Goal: Task Accomplishment & Management: Manage account settings

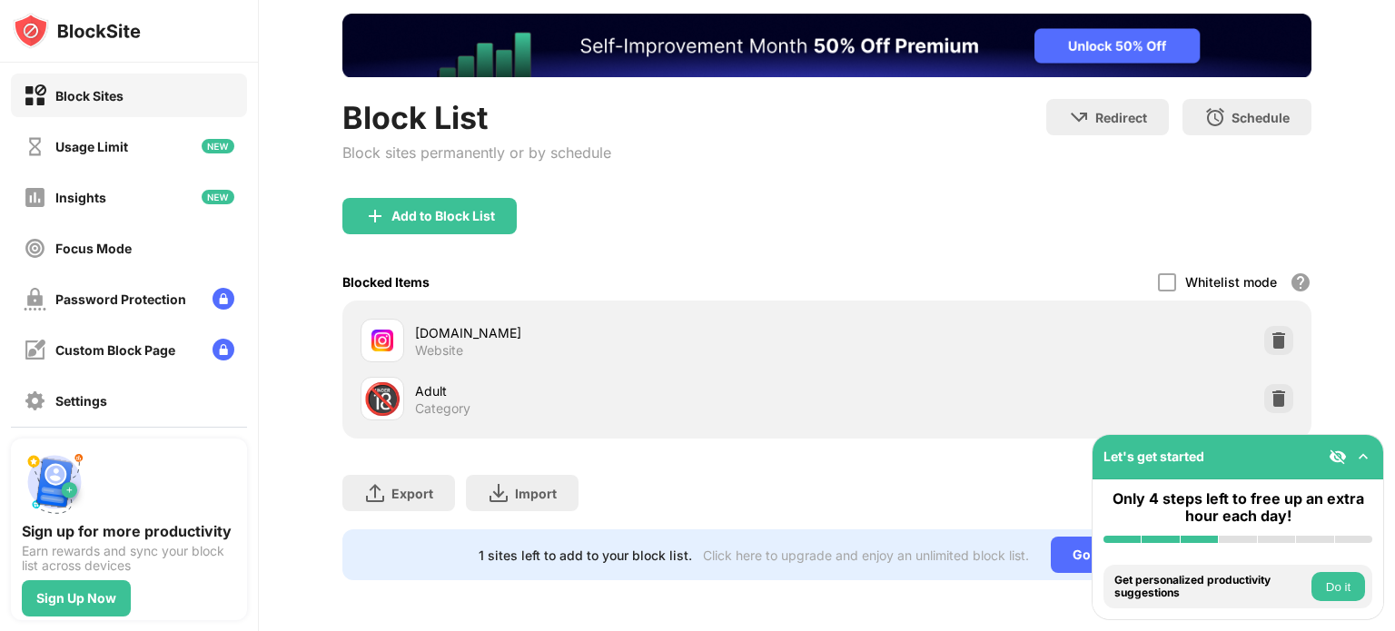
click at [1248, 329] on div "instagram.com Website" at bounding box center [827, 341] width 948 height 58
click at [1270, 335] on img at bounding box center [1279, 341] width 18 height 18
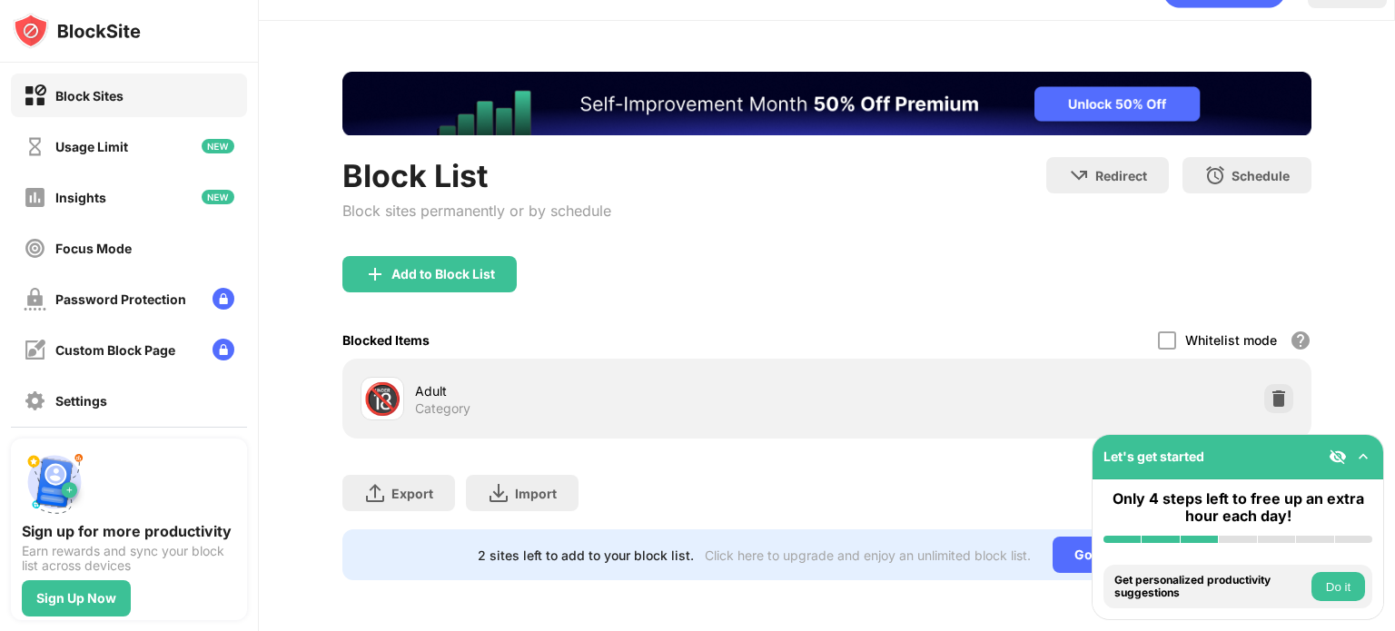
click at [1370, 457] on img at bounding box center [1364, 457] width 18 height 18
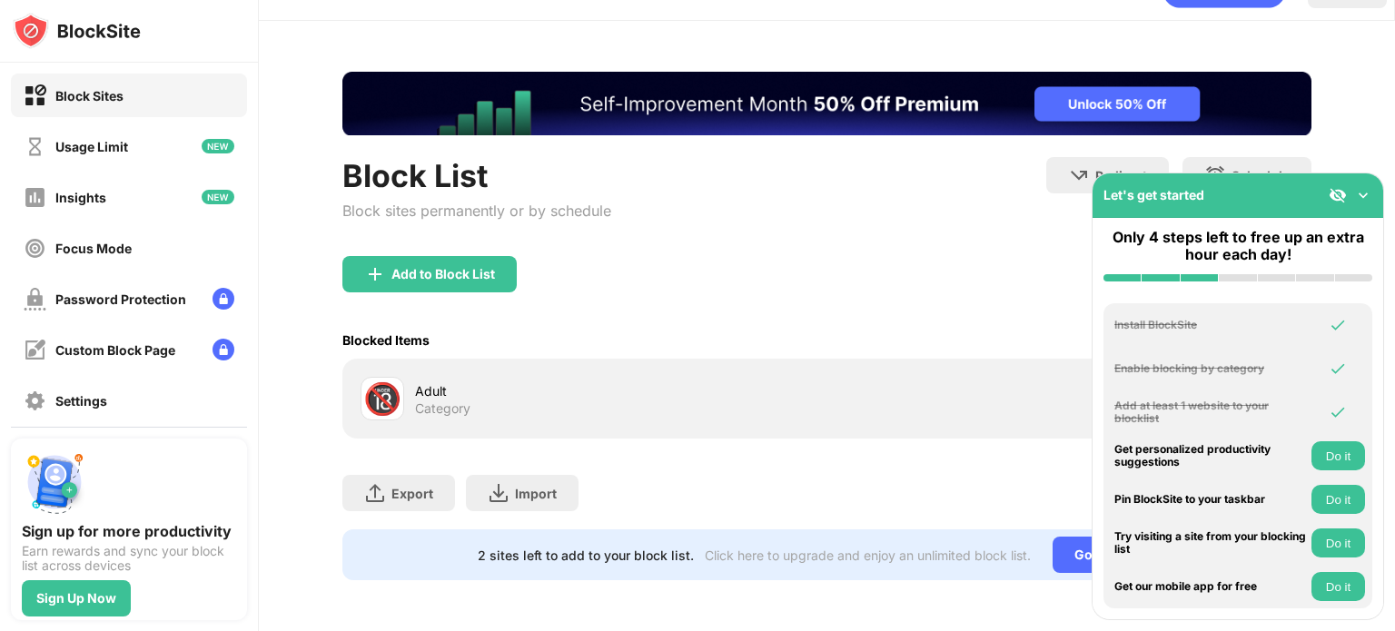
click at [752, 261] on div "Add to Block List" at bounding box center [827, 288] width 969 height 65
